Goal: Book appointment/travel/reservation

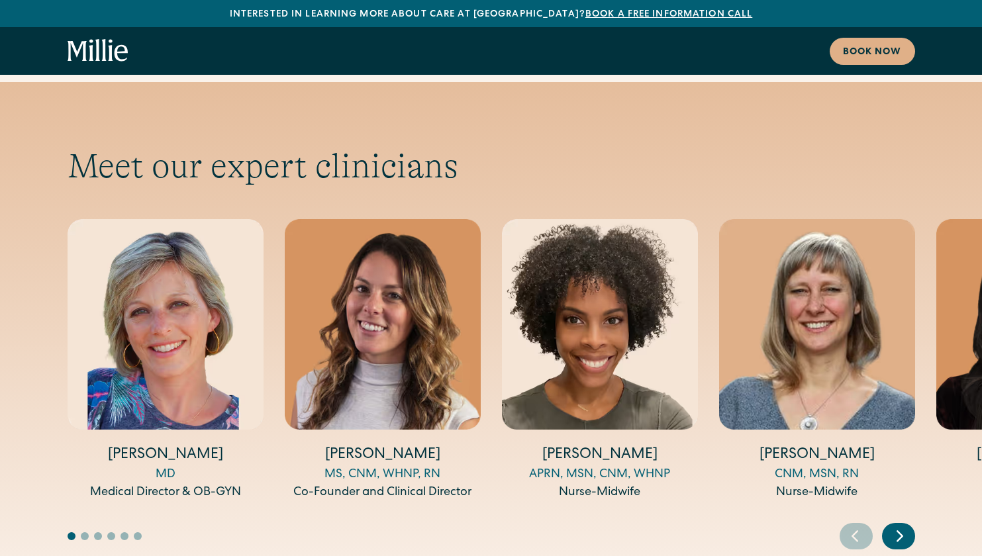
scroll to position [4335, 0]
click at [897, 531] on icon "Next slide" at bounding box center [899, 536] width 5 height 10
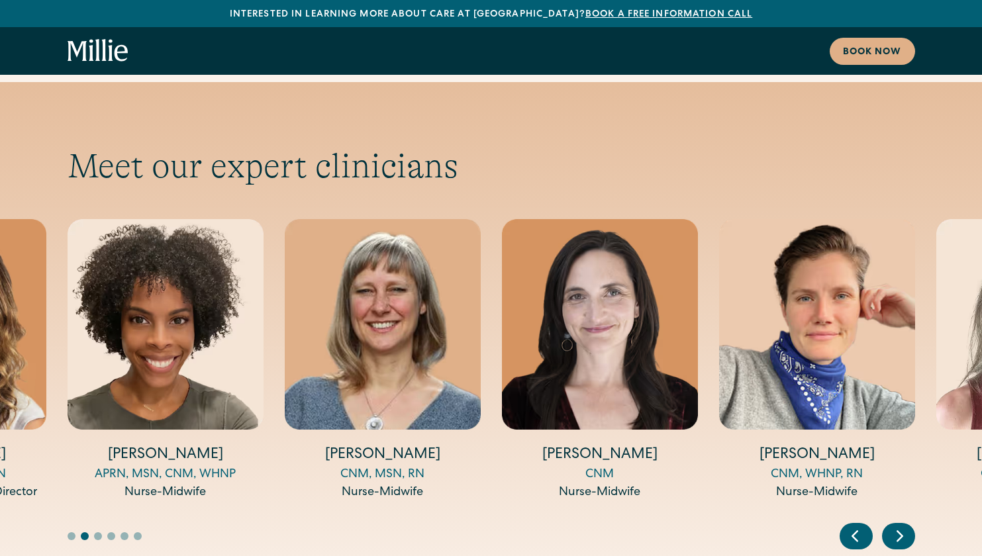
click at [897, 526] on icon "Next slide" at bounding box center [900, 536] width 20 height 21
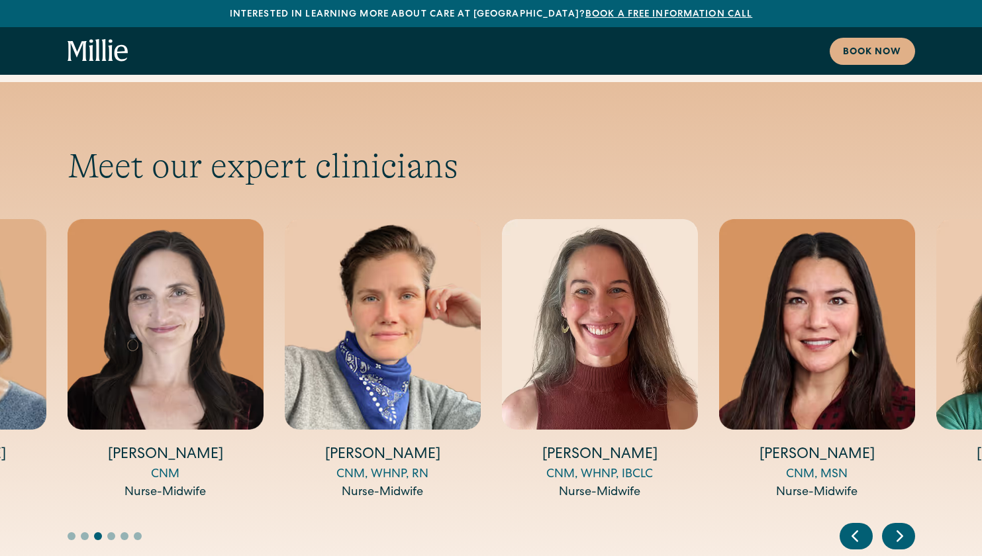
click at [897, 526] on icon "Next slide" at bounding box center [900, 536] width 20 height 21
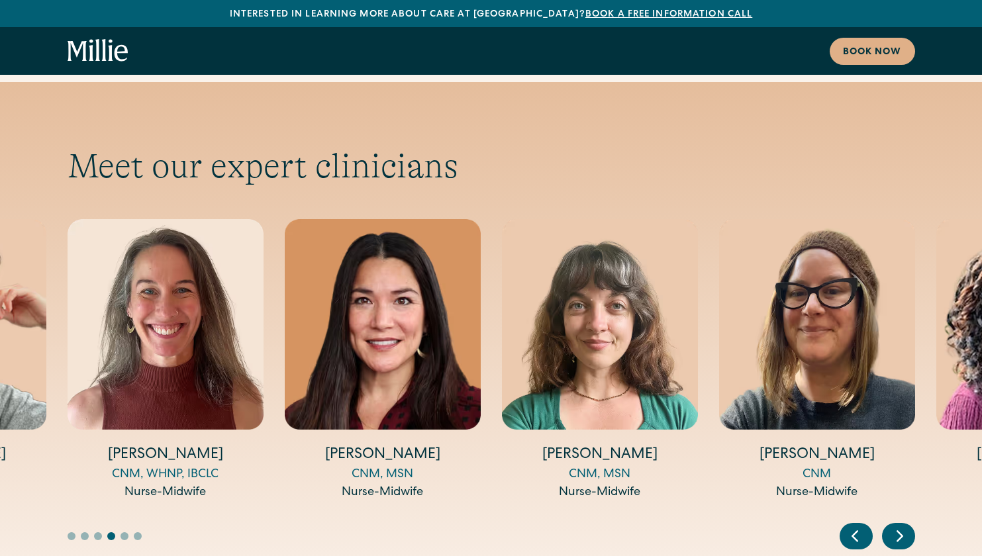
click at [897, 526] on icon "Next slide" at bounding box center [900, 536] width 20 height 21
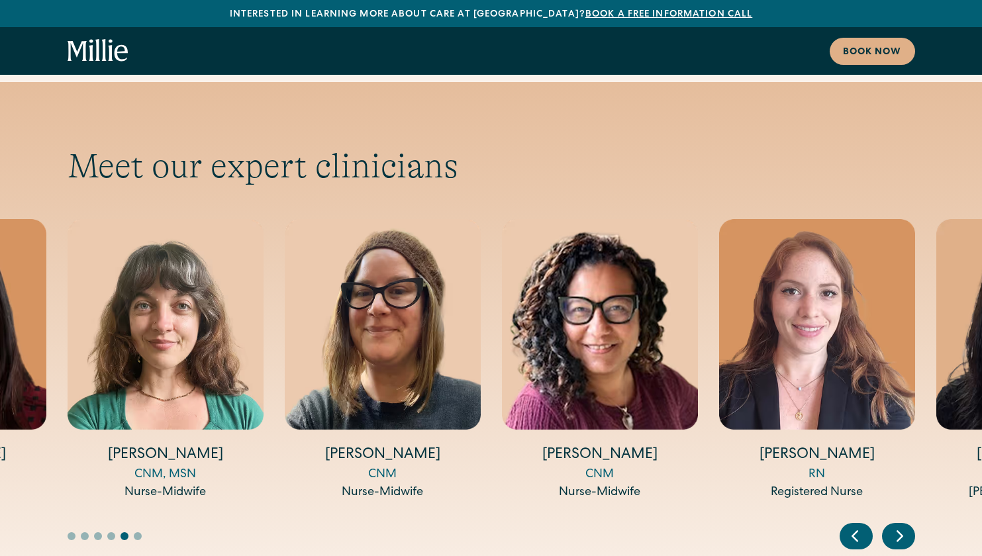
click at [897, 526] on icon "Next slide" at bounding box center [900, 536] width 20 height 21
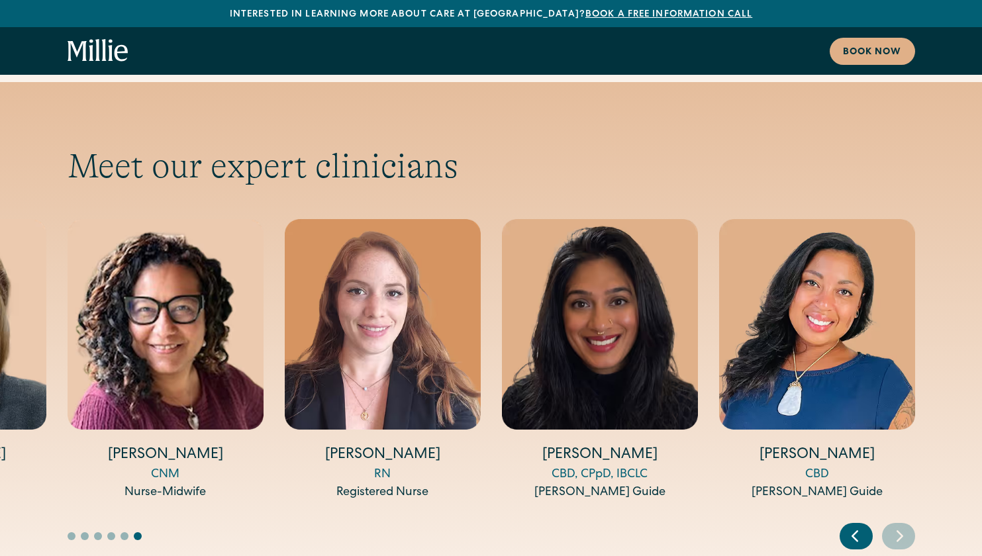
click at [856, 526] on icon "Previous slide" at bounding box center [855, 536] width 20 height 21
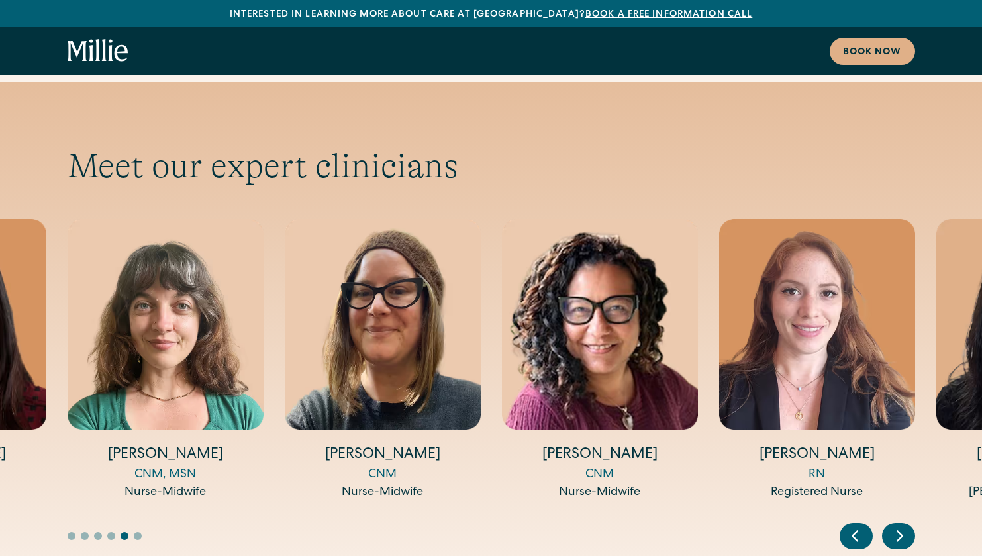
click at [856, 526] on icon "Previous slide" at bounding box center [855, 536] width 20 height 21
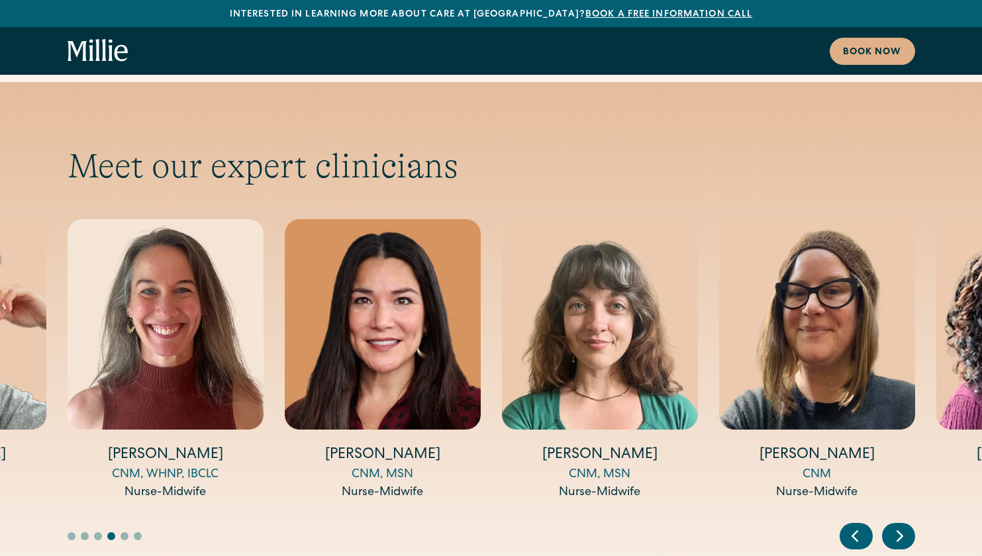
click at [856, 526] on icon "Previous slide" at bounding box center [855, 536] width 20 height 21
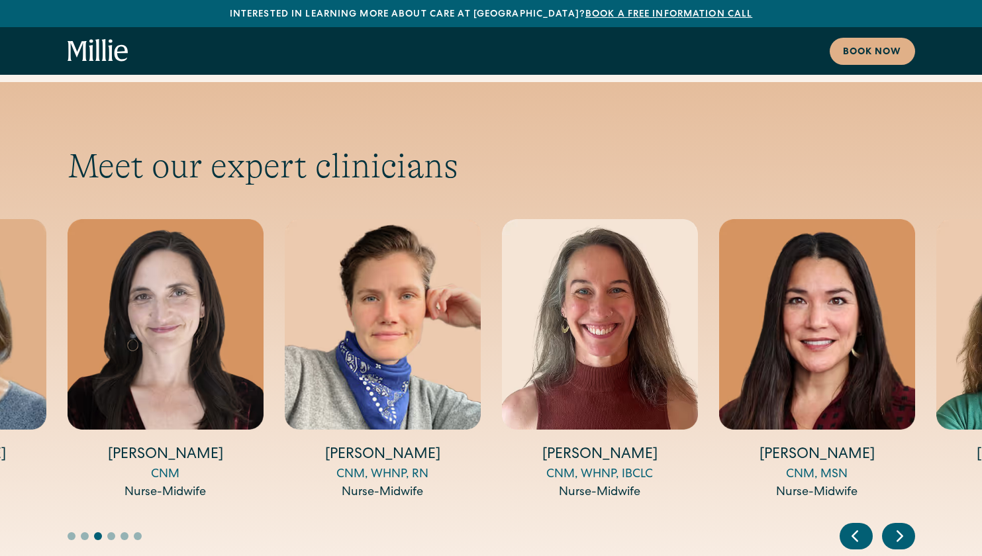
click at [856, 526] on icon "Previous slide" at bounding box center [855, 536] width 20 height 21
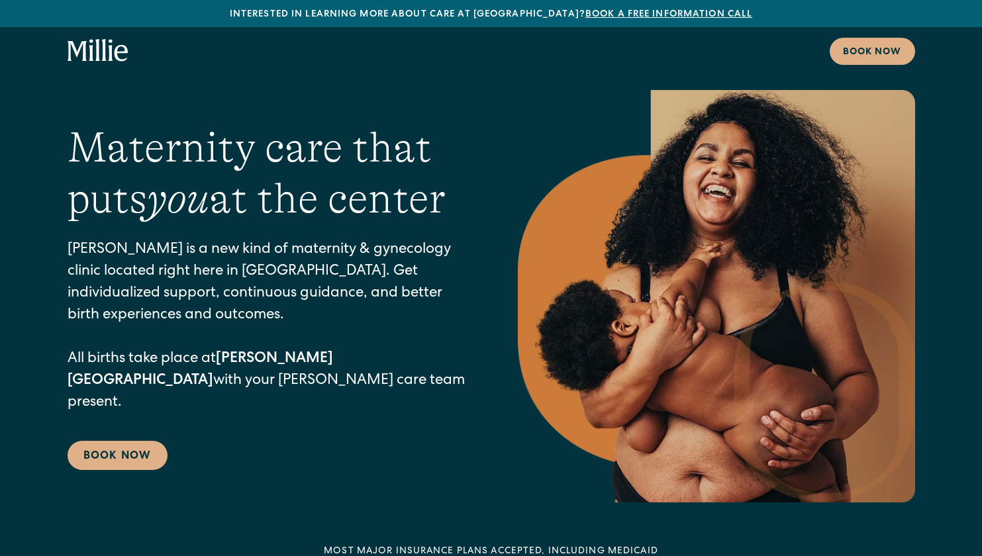
scroll to position [0, 0]
click at [119, 52] on icon "home" at bounding box center [120, 53] width 13 height 17
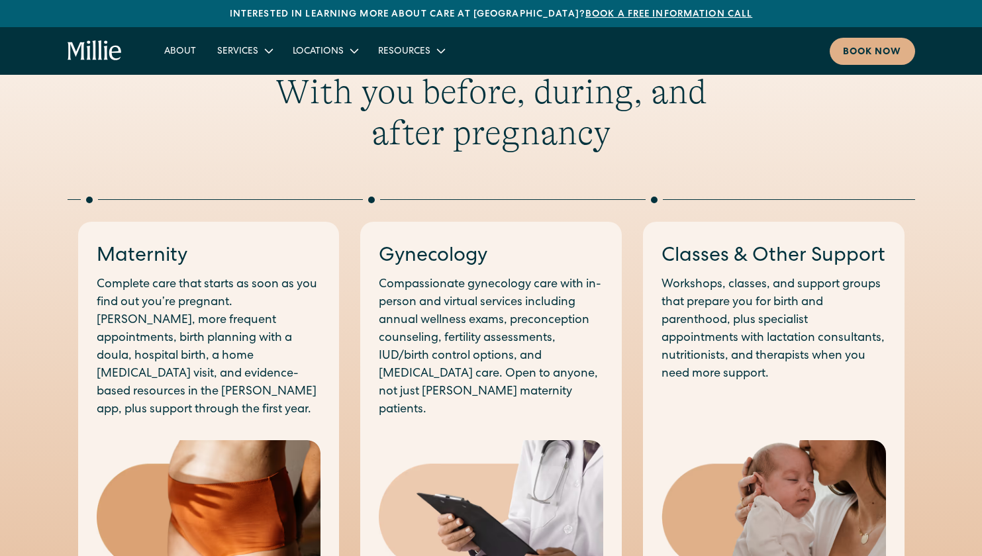
scroll to position [623, 0]
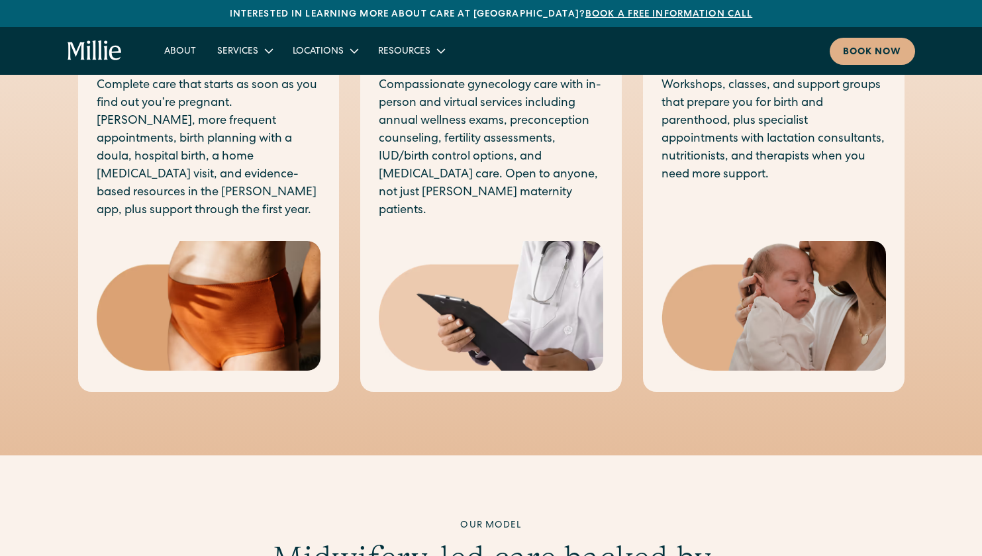
click at [765, 305] on img at bounding box center [774, 306] width 225 height 130
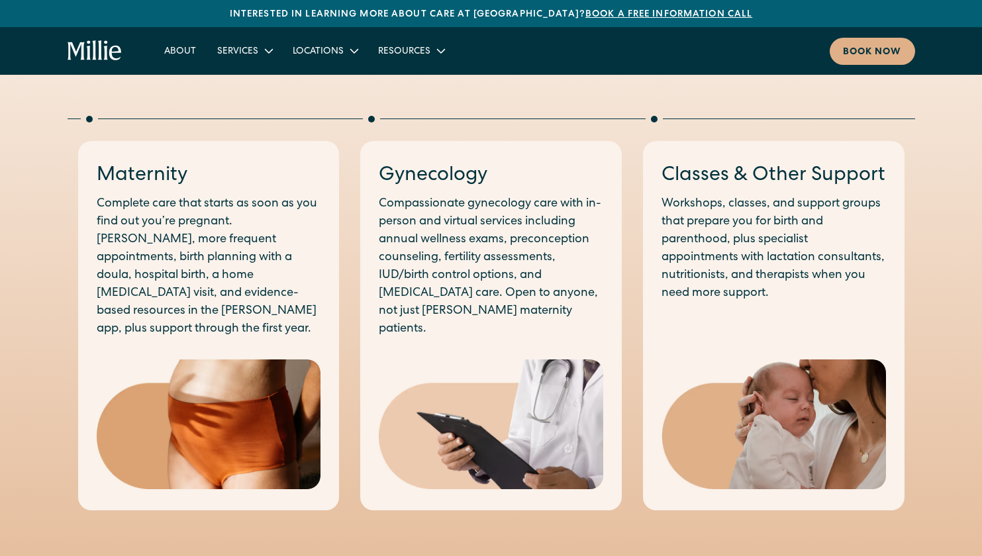
scroll to position [638, 0]
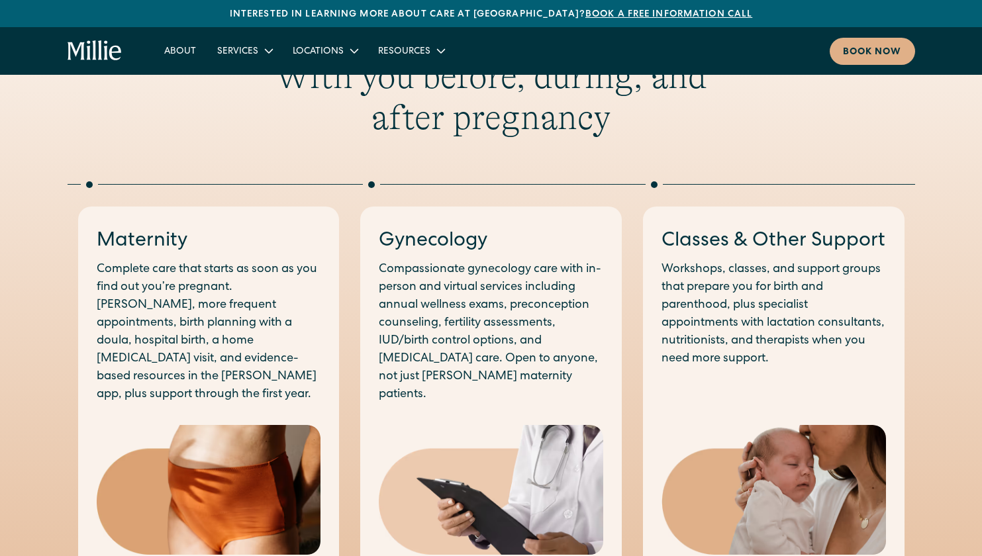
click at [717, 245] on h3 "Classes & Other Support" at bounding box center [774, 242] width 225 height 28
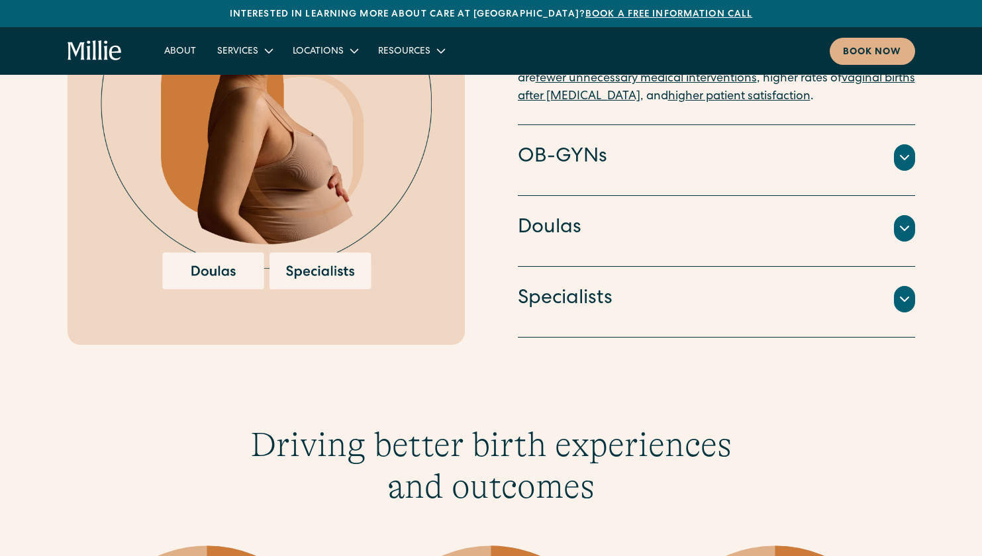
scroll to position [1607, 0]
click at [712, 285] on div "Specialists" at bounding box center [716, 299] width 397 height 28
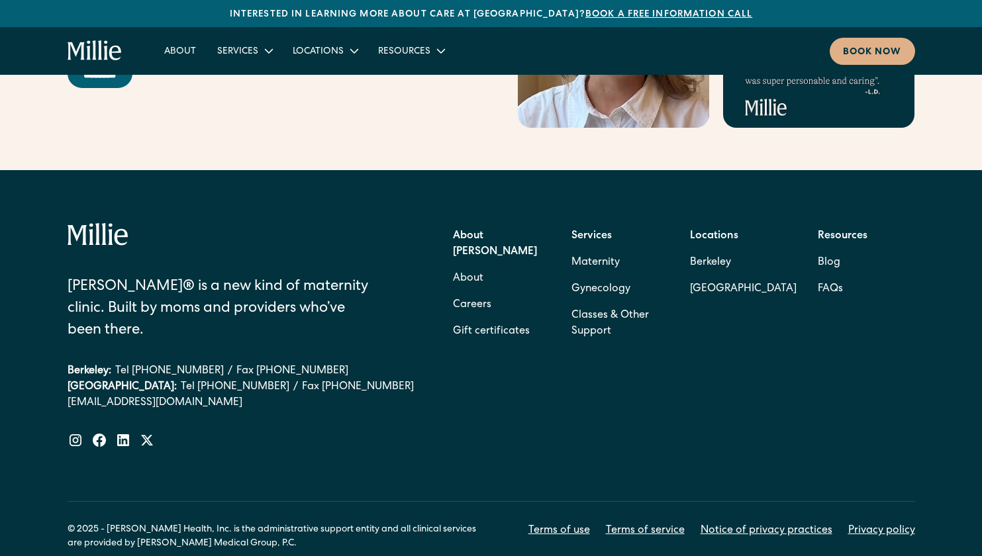
scroll to position [5391, 0]
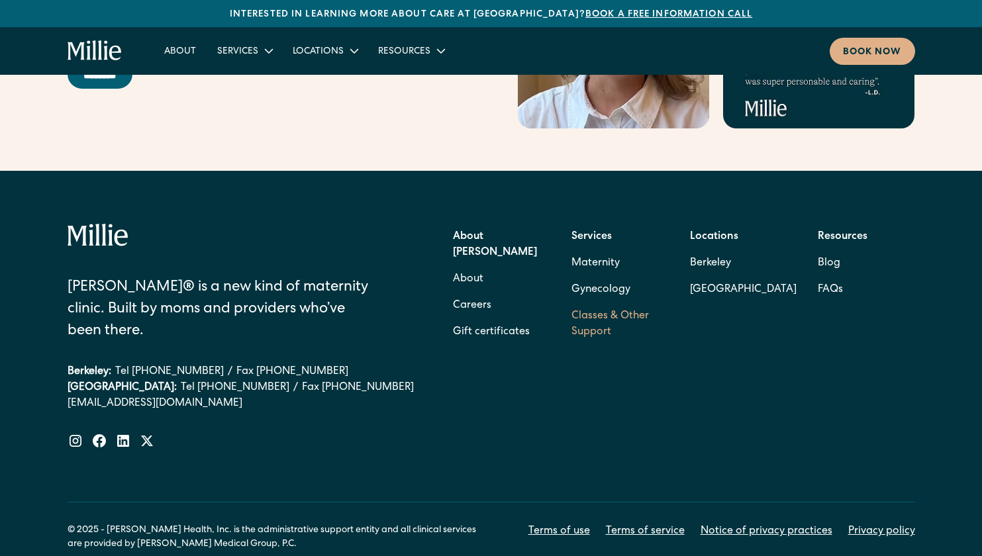
click at [603, 303] on link "Classes & Other Support" at bounding box center [620, 324] width 97 height 42
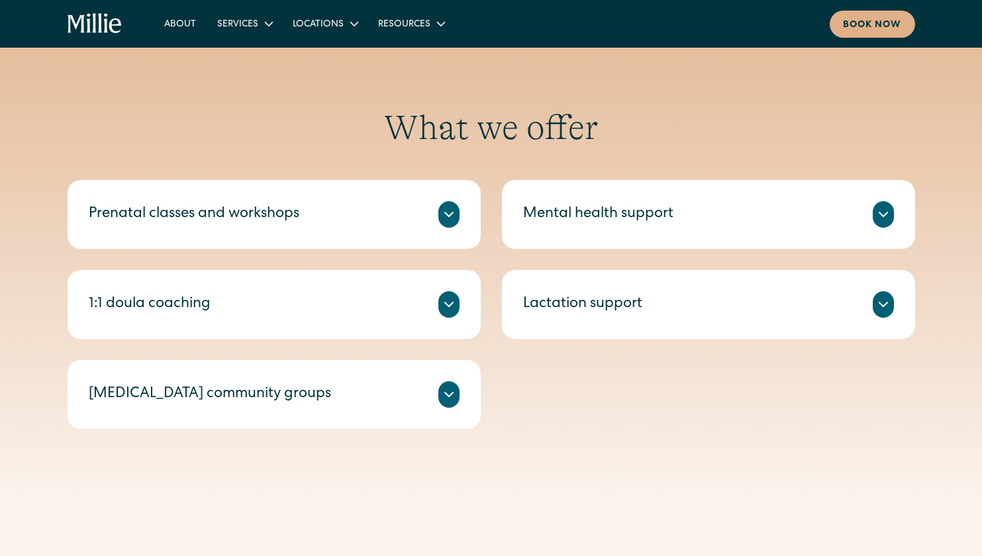
scroll to position [438, 0]
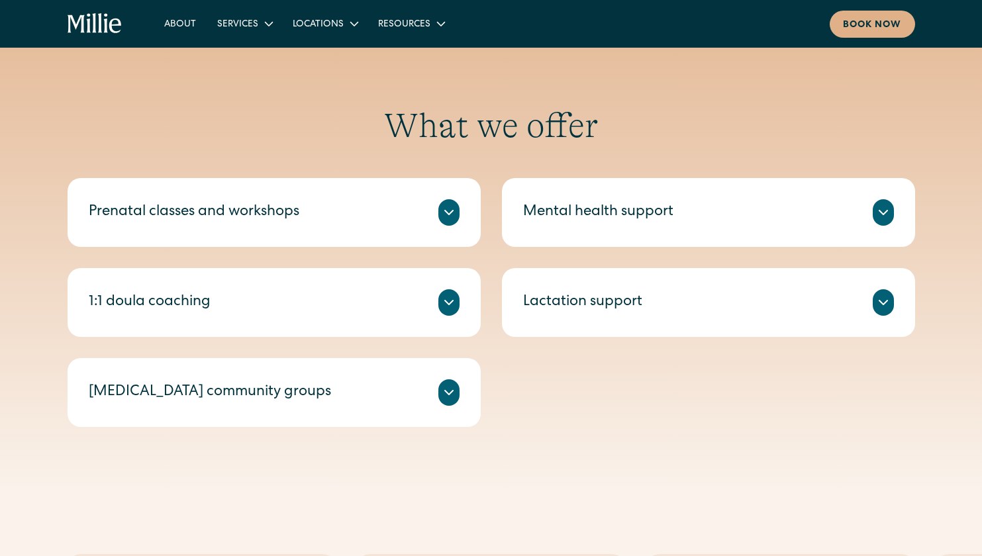
click at [607, 229] on div "We offer individual therapy and group sessions led by licensed psychologists sp…" at bounding box center [708, 228] width 371 height 5
click at [615, 214] on div "Mental health support" at bounding box center [598, 213] width 150 height 22
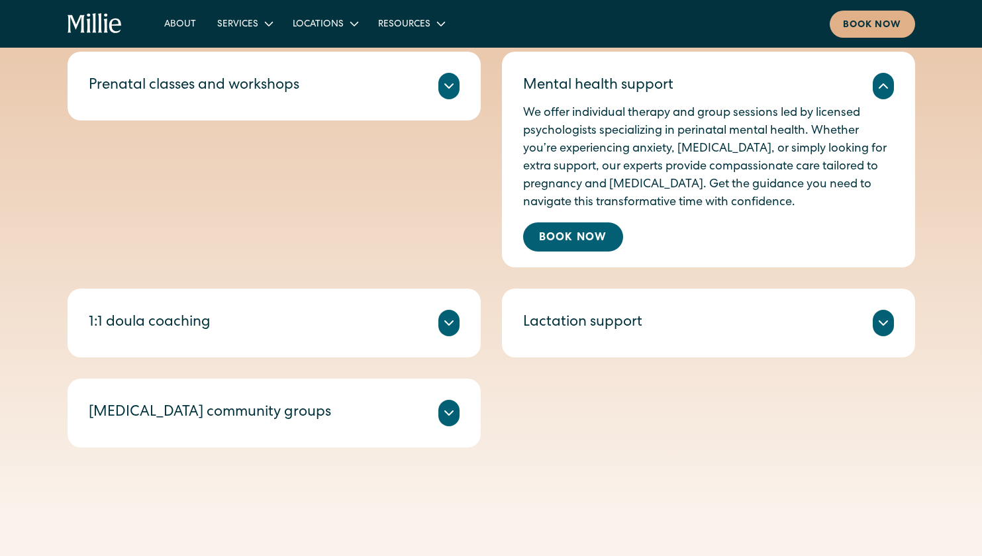
scroll to position [565, 0]
click at [561, 234] on link "Book Now" at bounding box center [573, 237] width 100 height 29
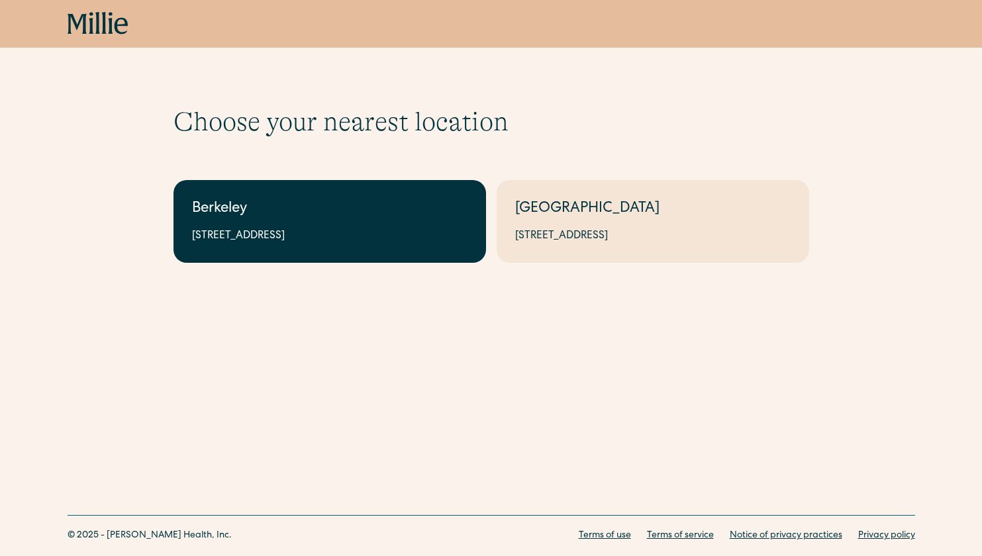
click at [404, 246] on link "Berkeley 2999 Regent St, Suite 524, Berkeley, CA 94705" at bounding box center [330, 221] width 313 height 83
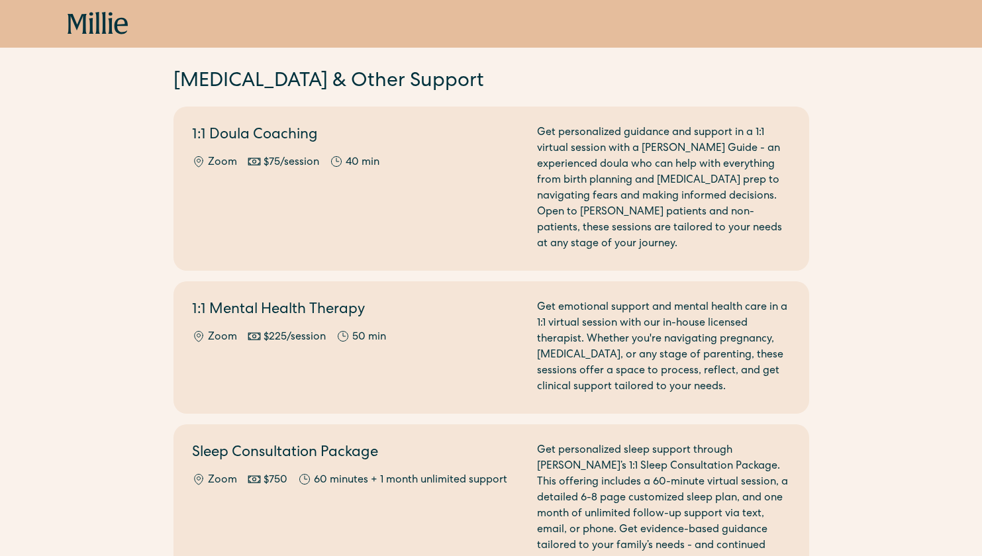
scroll to position [1112, 0]
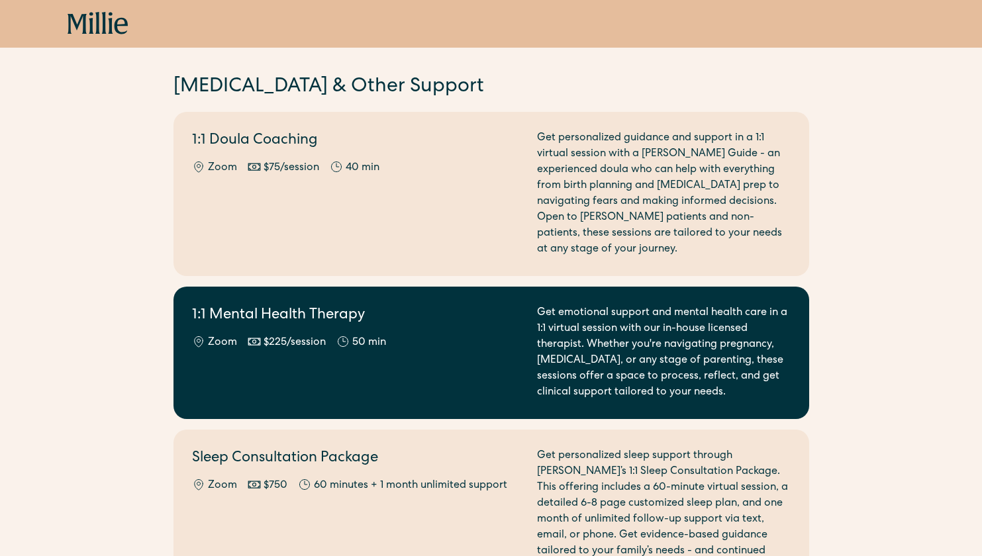
click at [575, 349] on div "Get emotional support and mental health care in a 1:1 virtual session with our …" at bounding box center [664, 352] width 254 height 95
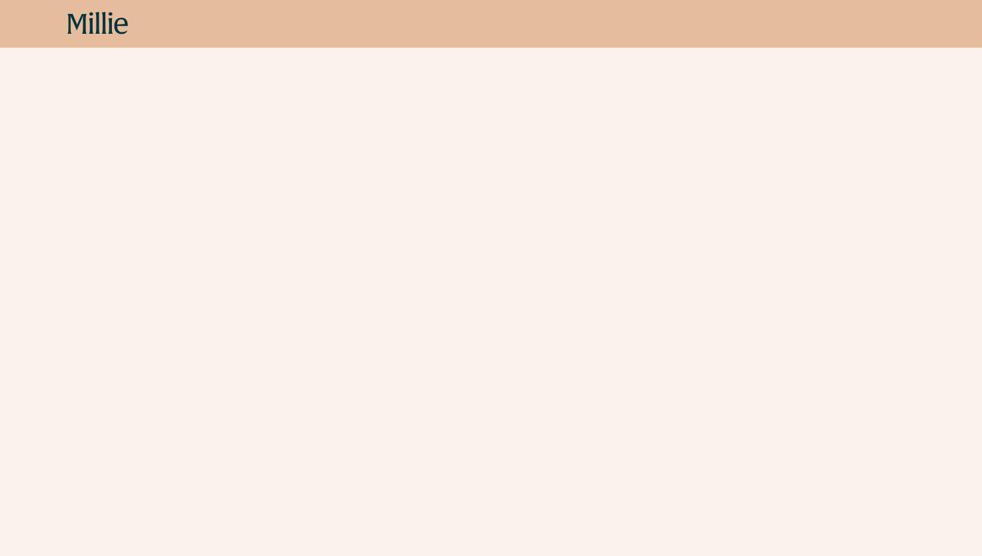
scroll to position [649, 0]
